Goal: Task Accomplishment & Management: Use online tool/utility

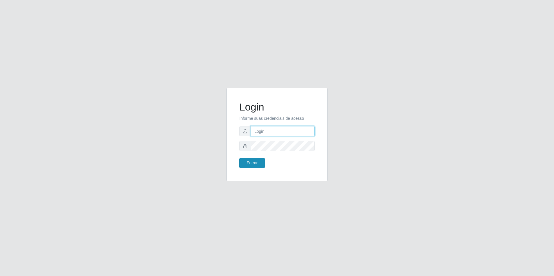
type input "[EMAIL_ADDRESS][DOMAIN_NAME]"
click at [254, 162] on button "Entrar" at bounding box center [252, 163] width 26 height 10
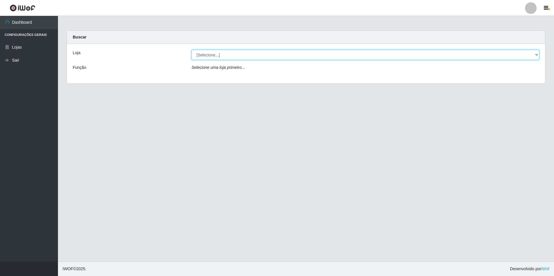
click at [202, 53] on select "[Selecione...] Extrabom - Loja 57 Anchieta" at bounding box center [366, 55] width 348 height 10
select select "470"
click at [192, 50] on select "[Selecione...] Extrabom - Loja 57 Anchieta" at bounding box center [366, 55] width 348 height 10
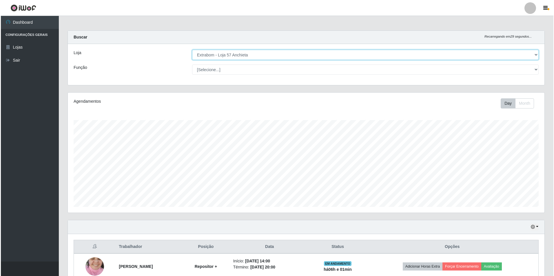
scroll to position [57, 0]
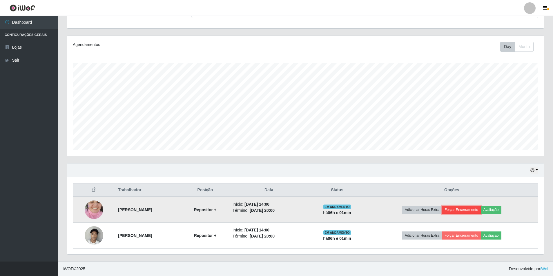
click at [466, 211] on button "Forçar Encerramento" at bounding box center [461, 210] width 39 height 8
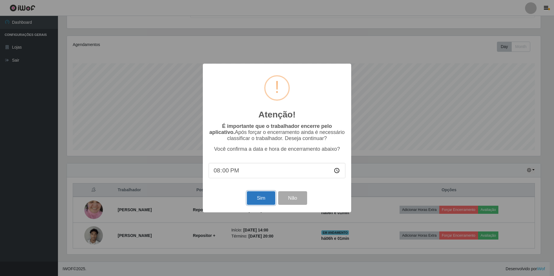
click at [263, 201] on button "Sim" at bounding box center [261, 199] width 28 height 14
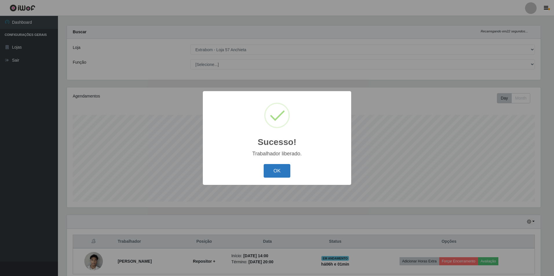
click at [280, 171] on button "OK" at bounding box center [277, 171] width 27 height 14
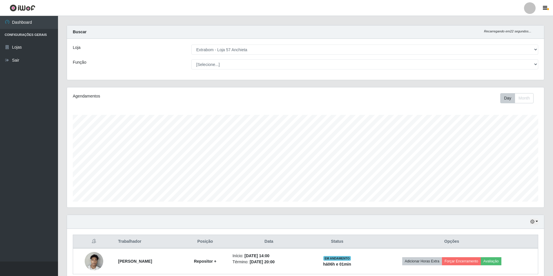
scroll to position [31, 0]
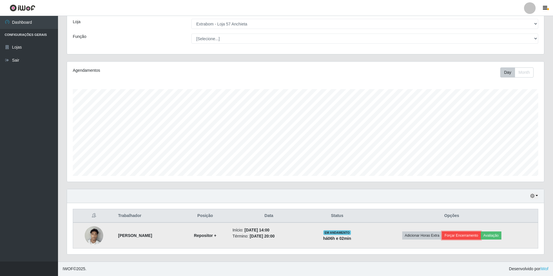
click at [470, 236] on button "Forçar Encerramento" at bounding box center [461, 236] width 39 height 8
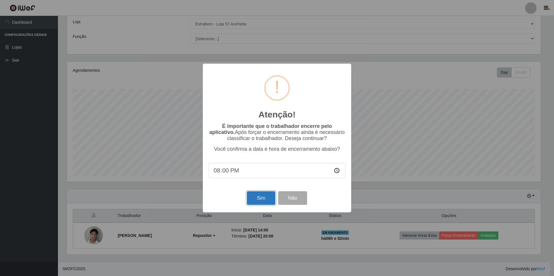
click at [253, 202] on button "Sim" at bounding box center [261, 199] width 28 height 14
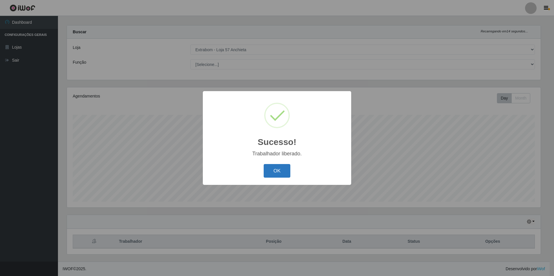
click at [270, 167] on button "OK" at bounding box center [277, 171] width 27 height 14
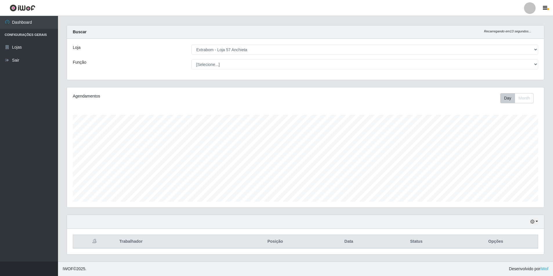
scroll to position [0, 0]
